Goal: Navigation & Orientation: Find specific page/section

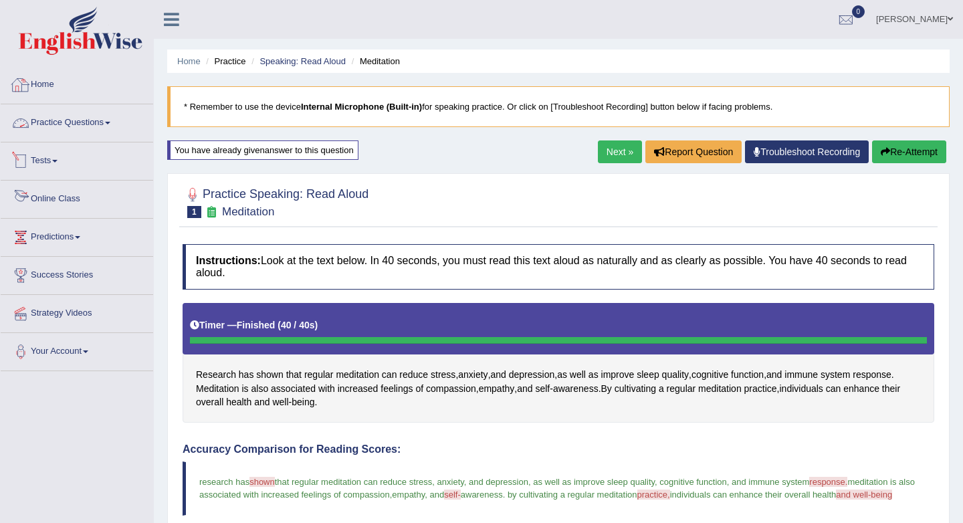
click at [32, 87] on link "Home" at bounding box center [77, 82] width 152 height 33
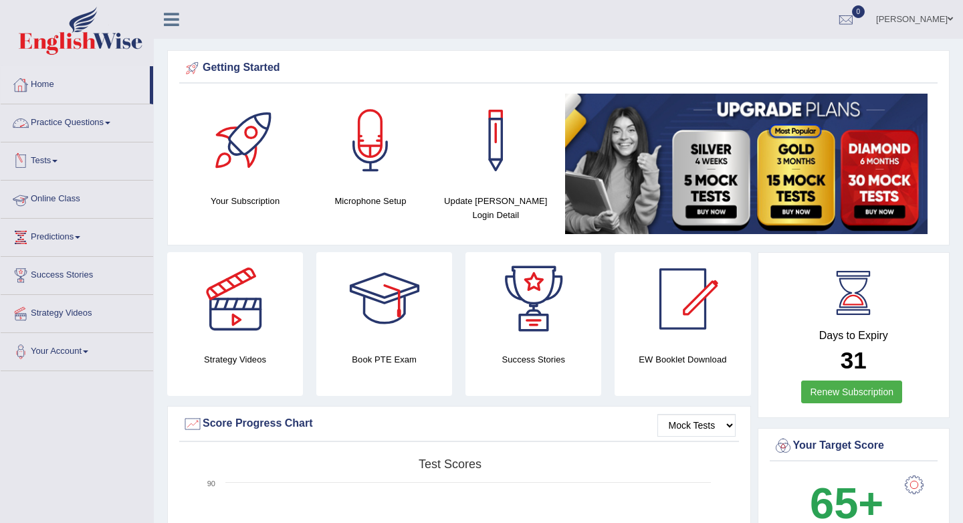
click at [29, 209] on div at bounding box center [21, 199] width 20 height 20
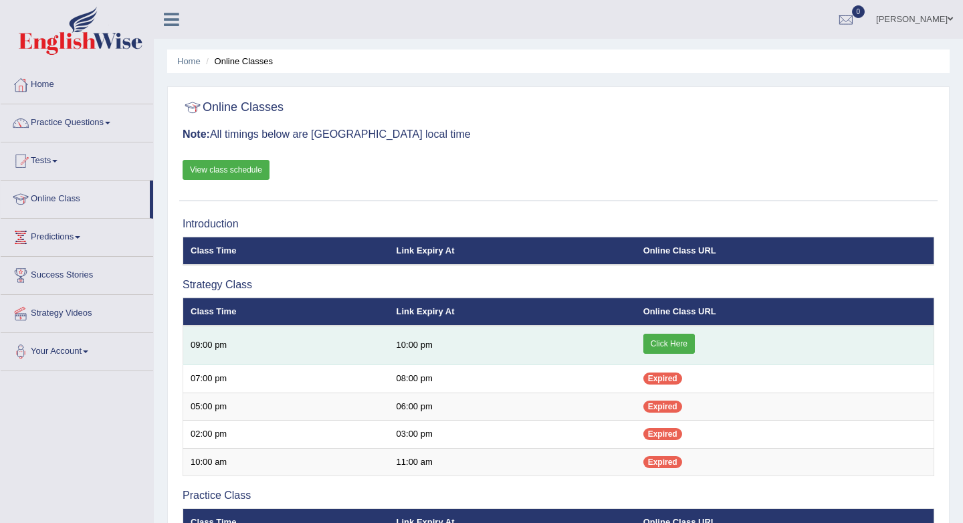
click at [671, 338] on link "Click Here" at bounding box center [668, 344] width 51 height 20
